Goal: Navigation & Orientation: Understand site structure

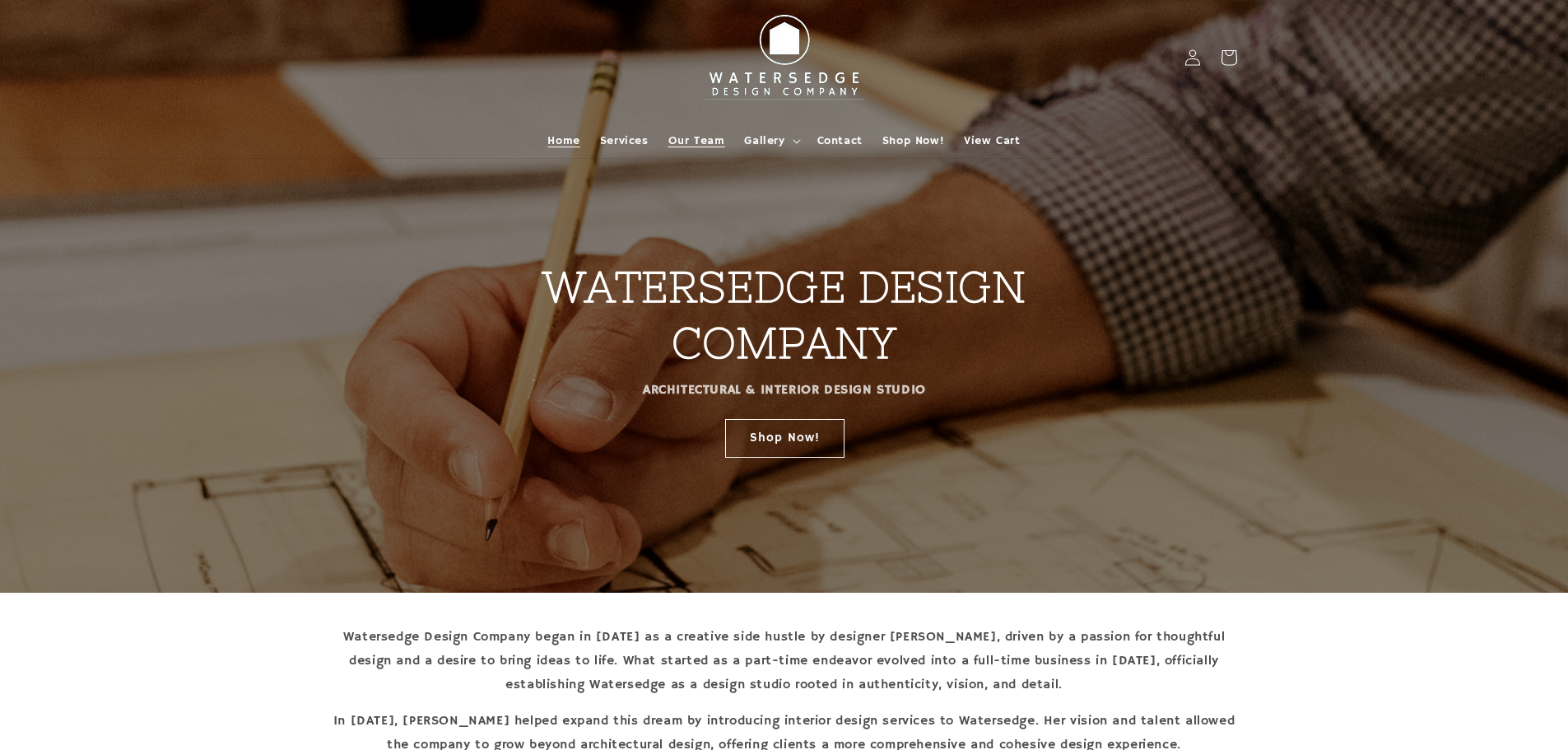
click at [694, 139] on span "Our Team" at bounding box center [696, 141] width 56 height 15
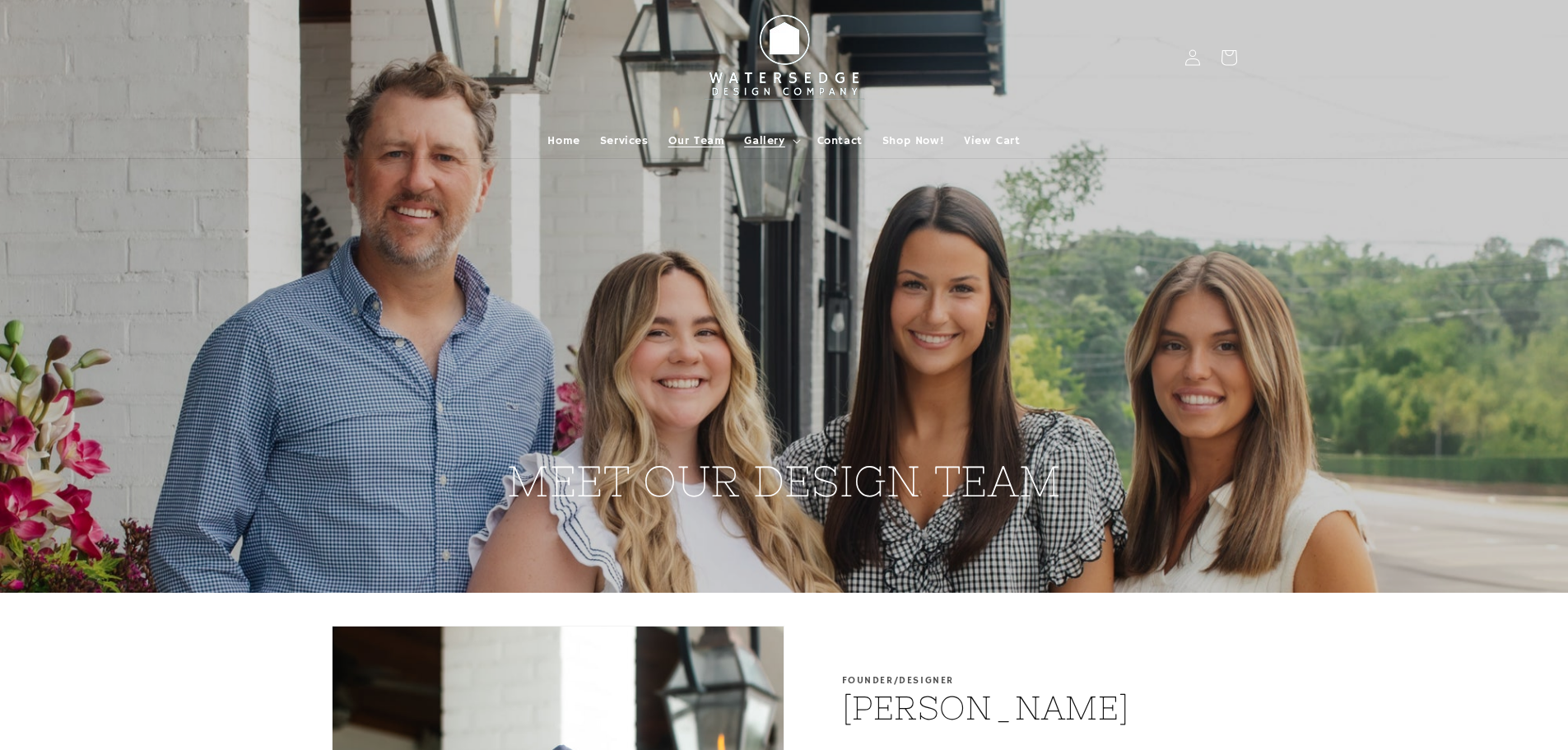
click at [795, 140] on icon at bounding box center [796, 141] width 9 height 5
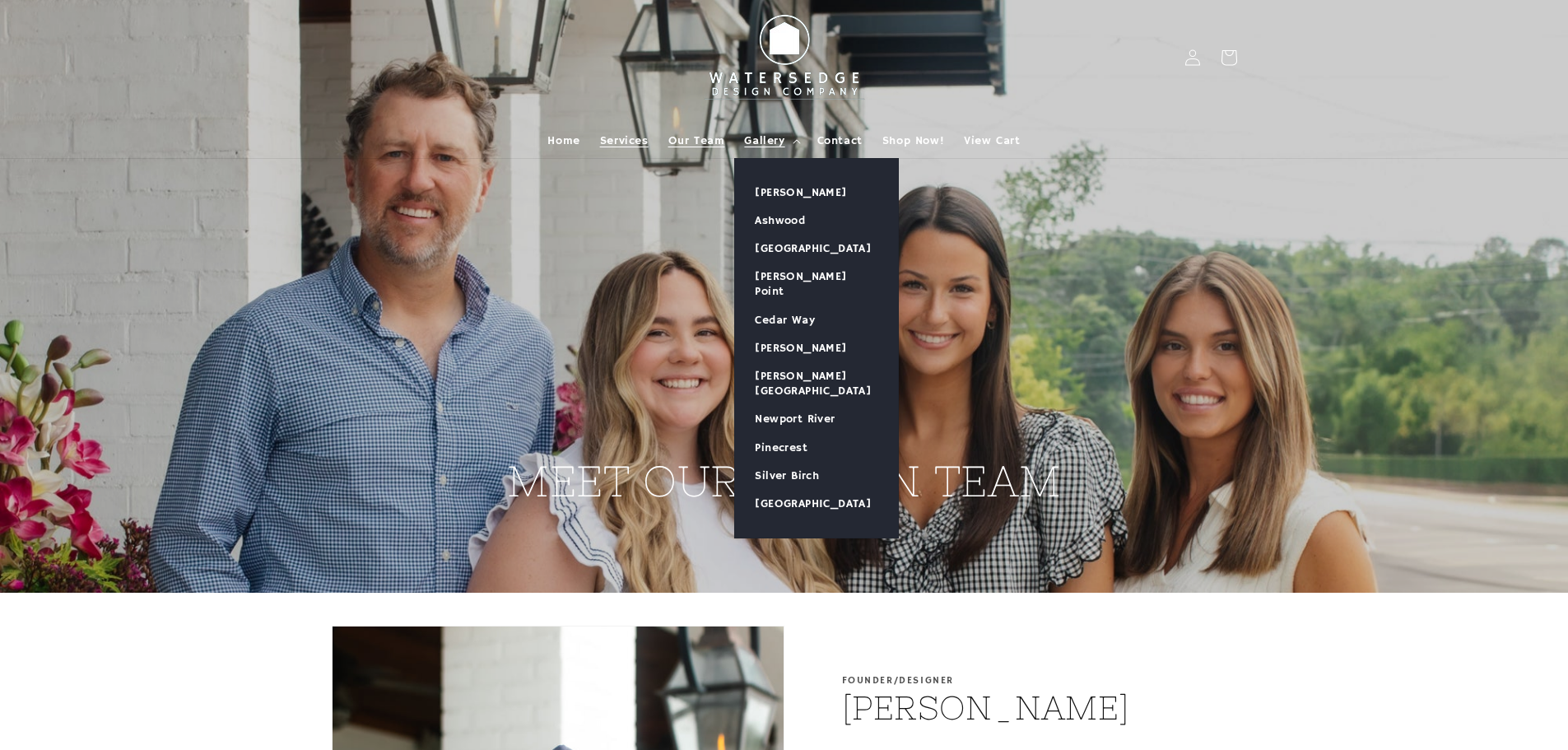
click at [623, 137] on span "Services" at bounding box center [624, 141] width 49 height 15
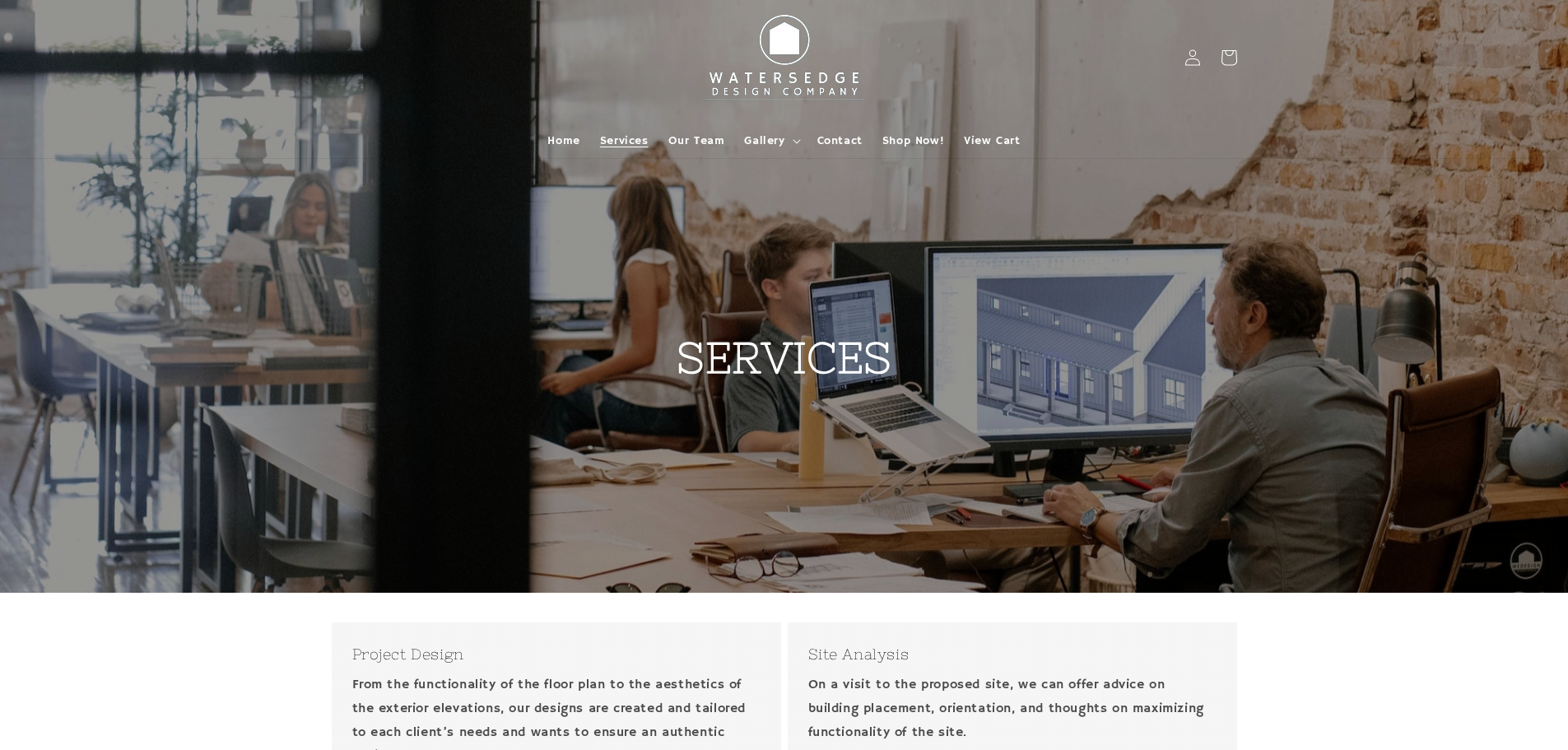
click at [768, 72] on img at bounding box center [785, 57] width 181 height 102
